Goal: Navigation & Orientation: Find specific page/section

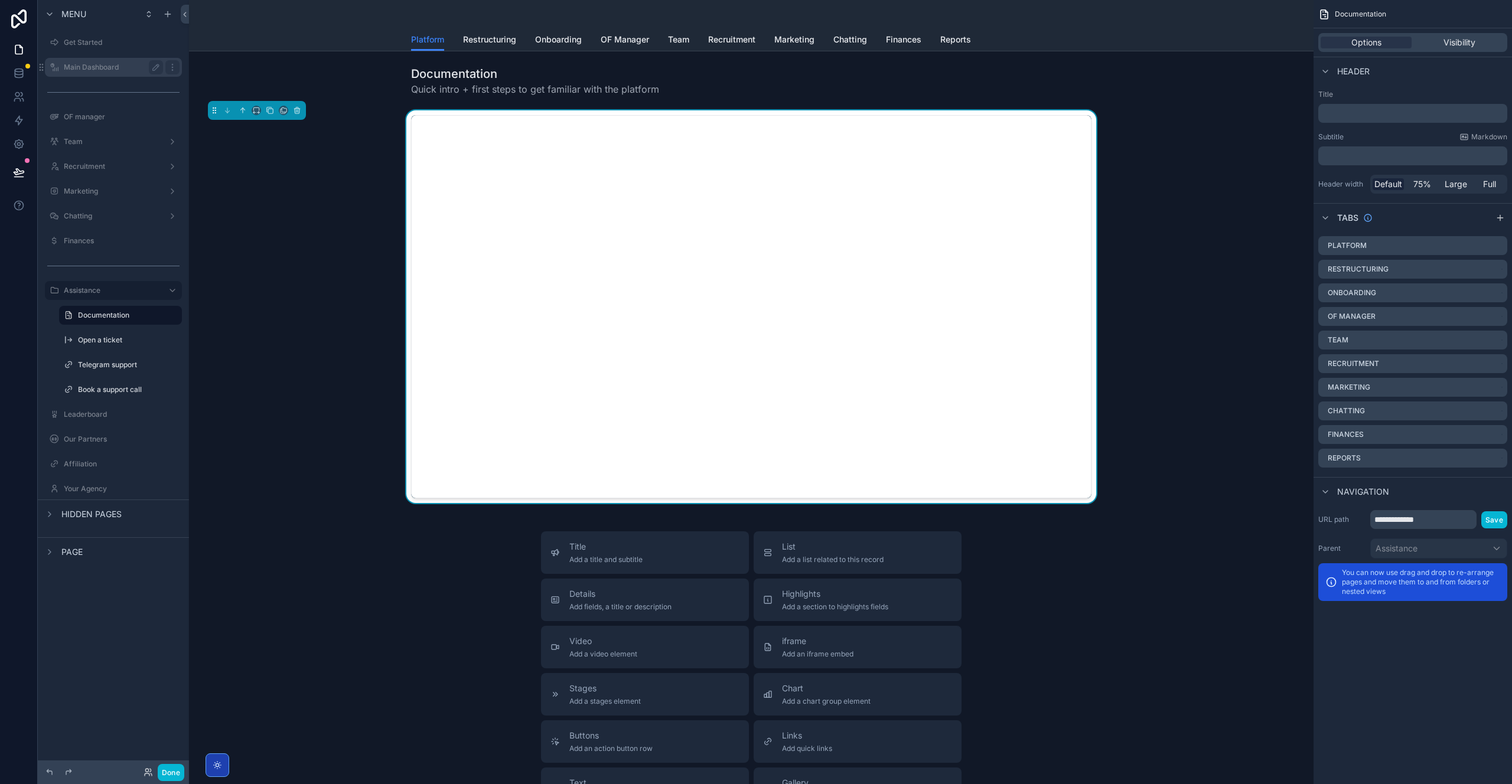
click at [118, 71] on label "Main Dashboard" at bounding box center [111, 67] width 95 height 10
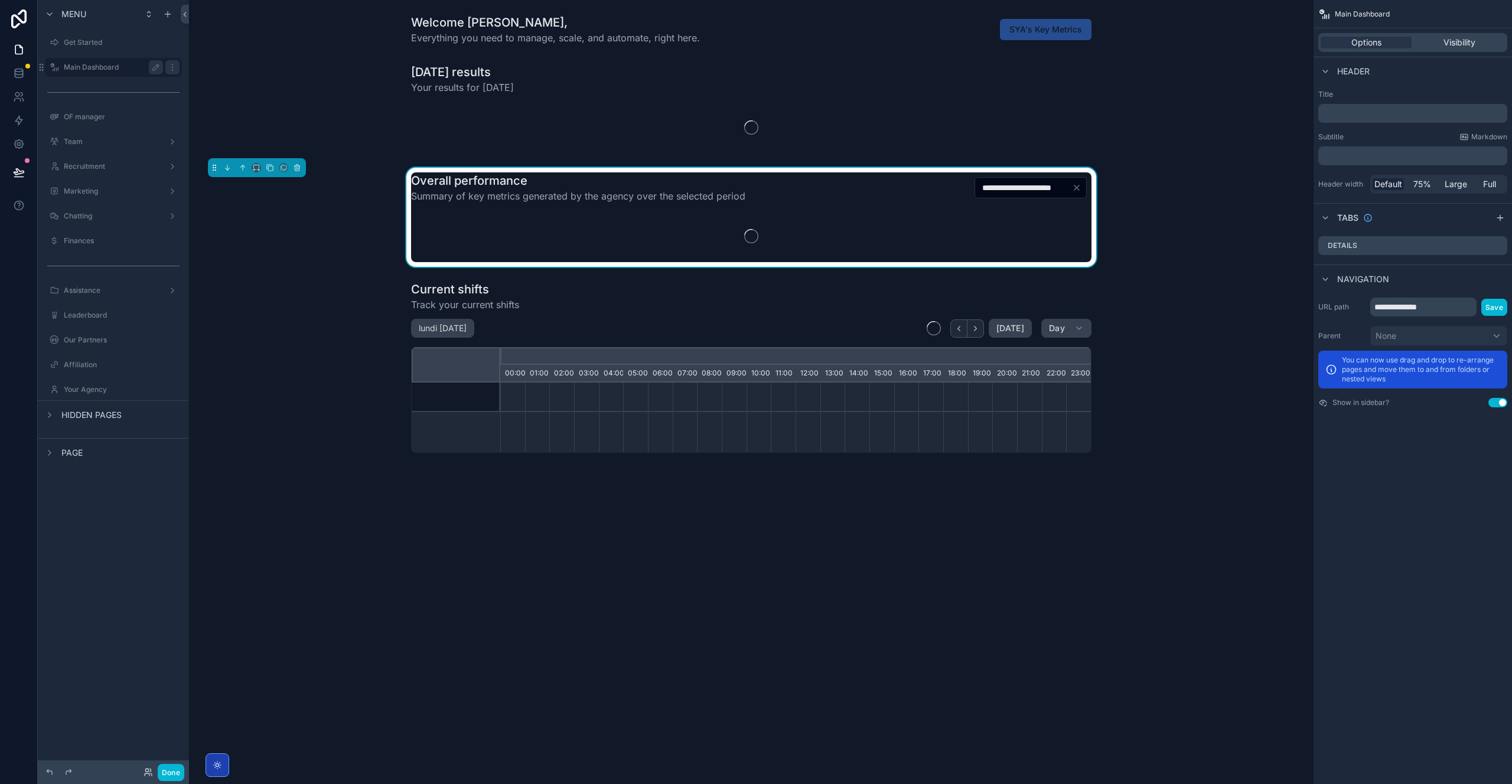
scroll to position [0, 4134]
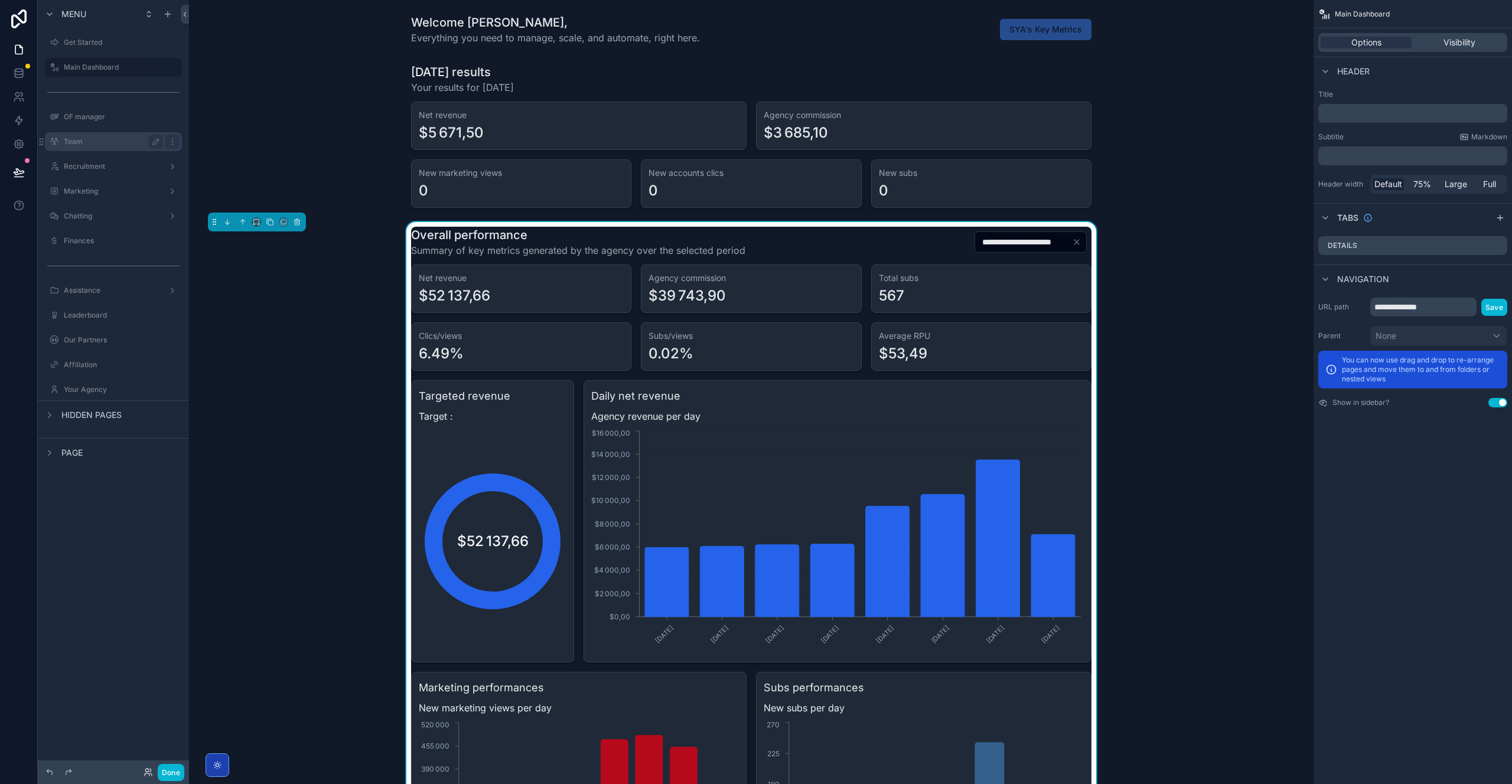
click at [115, 138] on label "Team" at bounding box center [111, 141] width 95 height 10
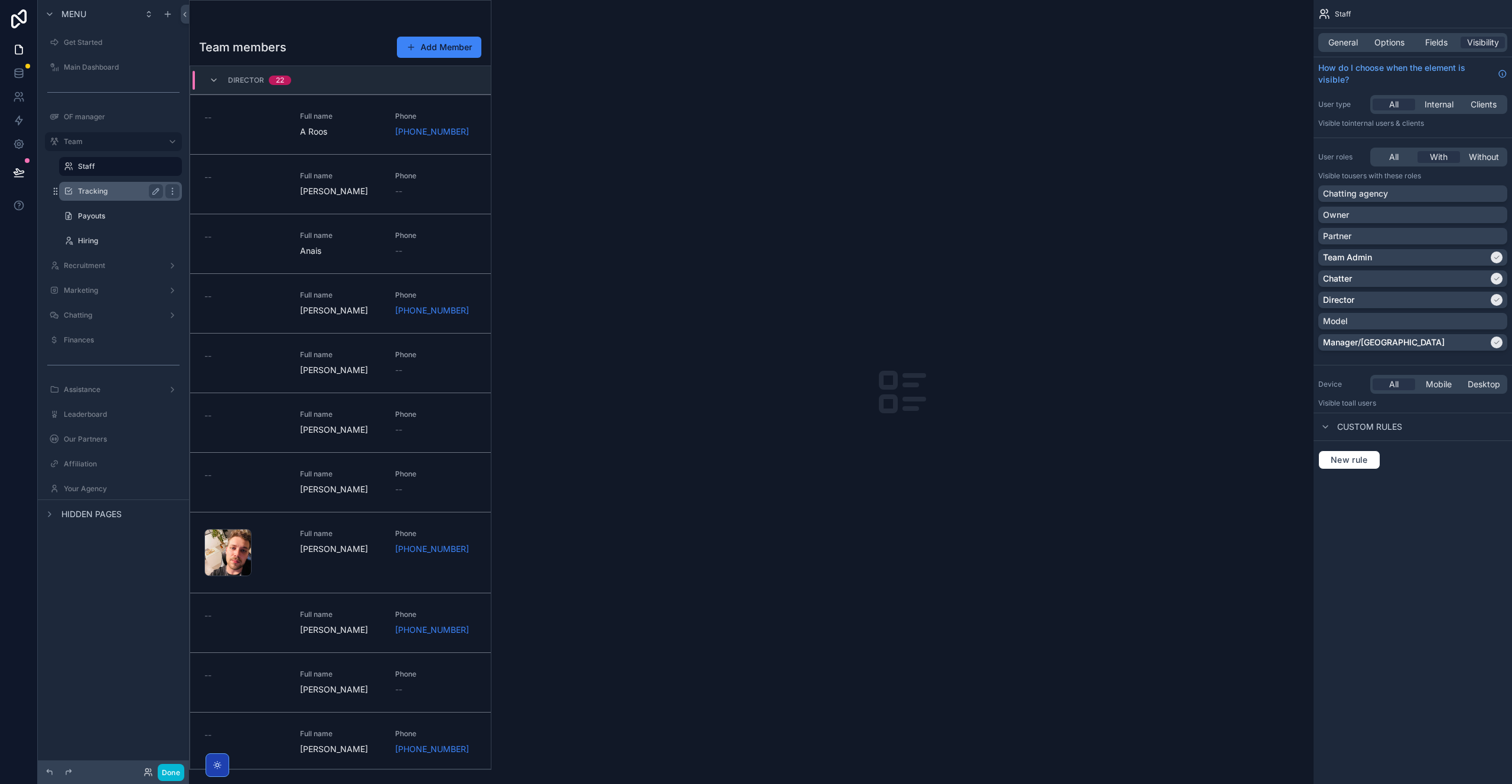
click at [111, 190] on label "Tracking" at bounding box center [118, 191] width 81 height 10
